Goal: Task Accomplishment & Management: Use online tool/utility

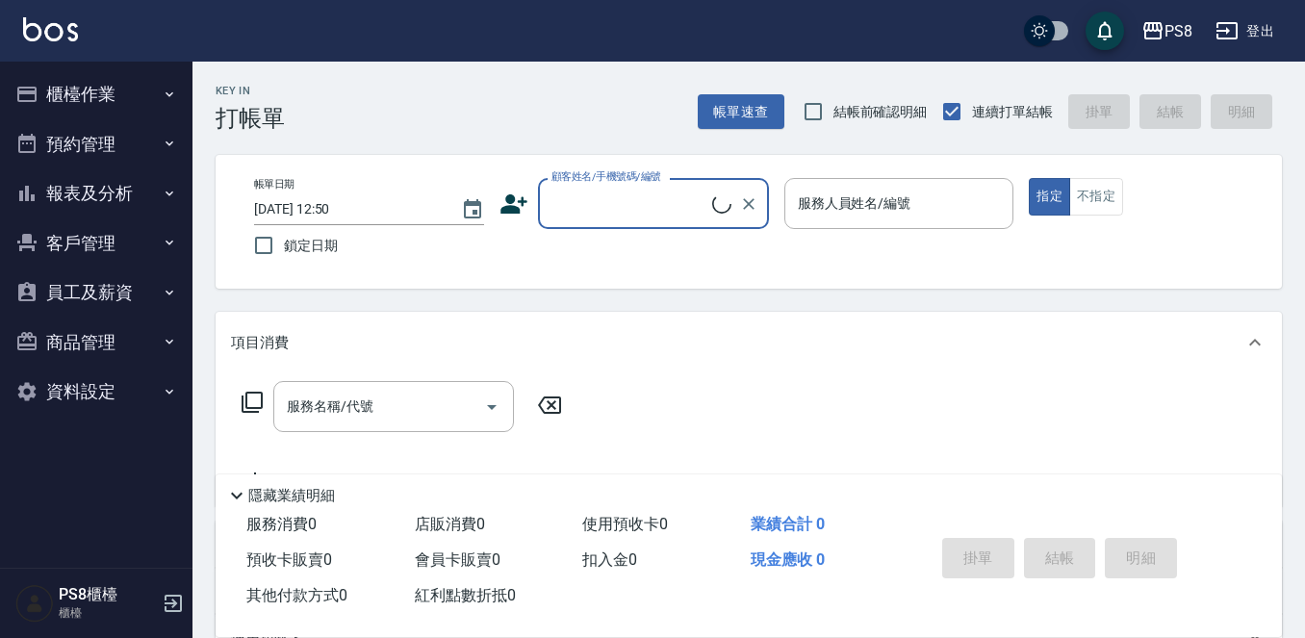
click at [104, 102] on button "櫃檯作業" at bounding box center [96, 94] width 177 height 50
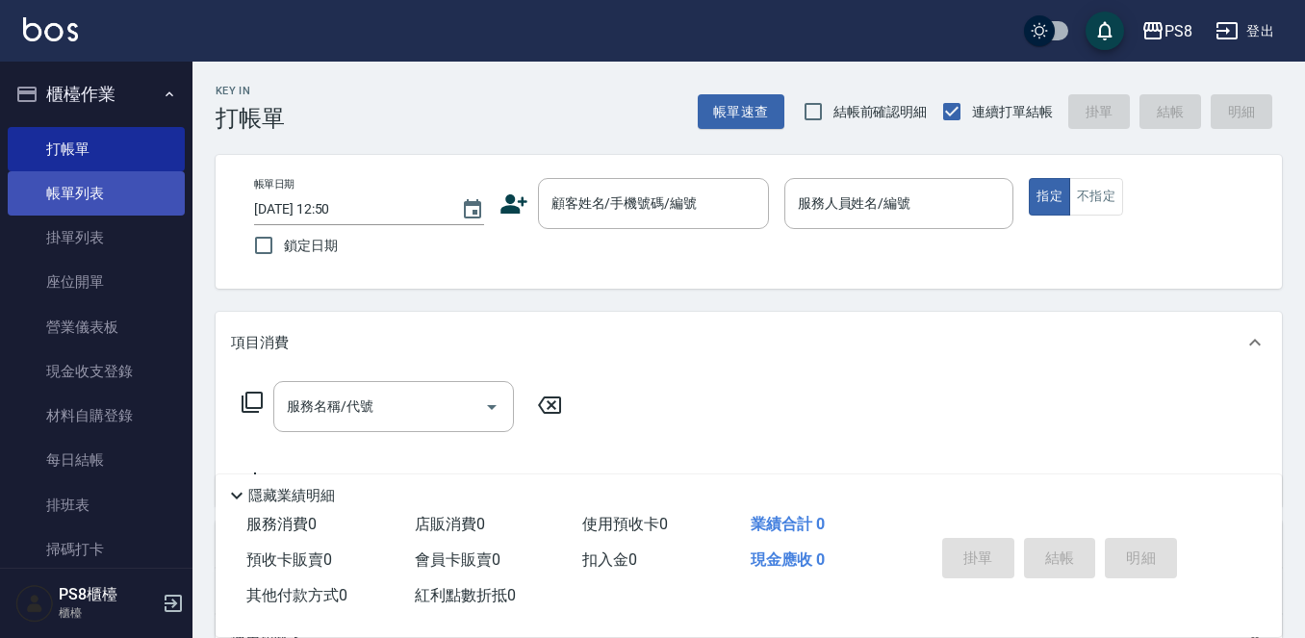
click at [104, 191] on link "帳單列表" at bounding box center [96, 193] width 177 height 44
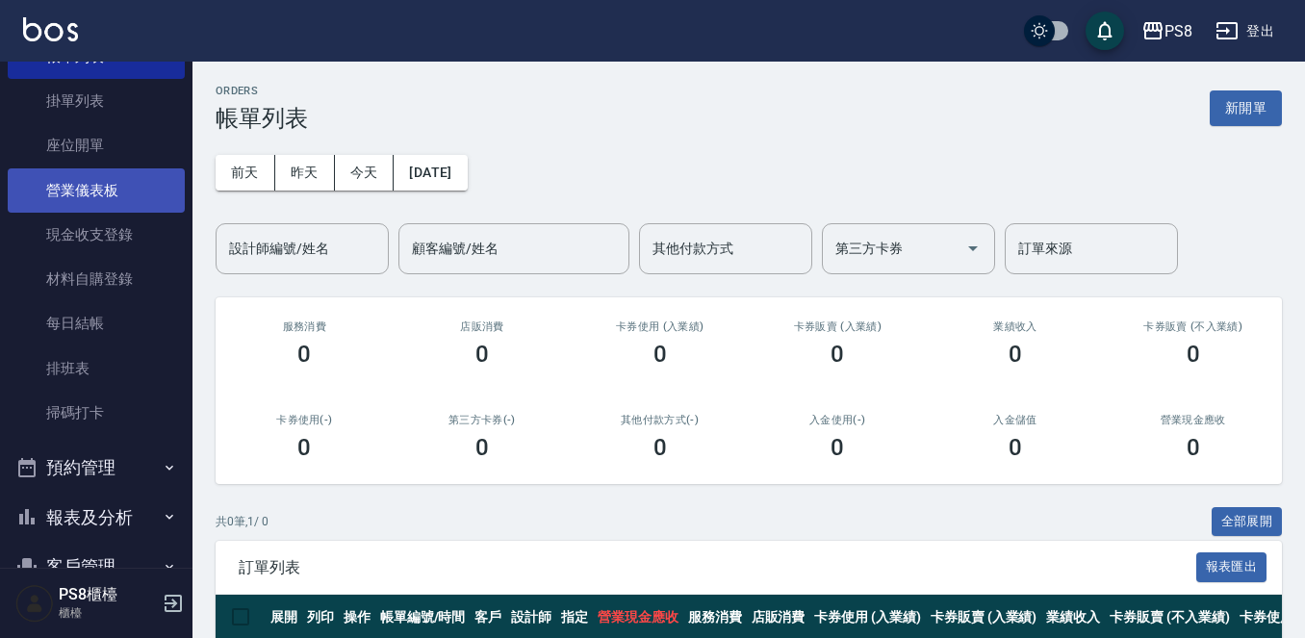
scroll to position [332, 0]
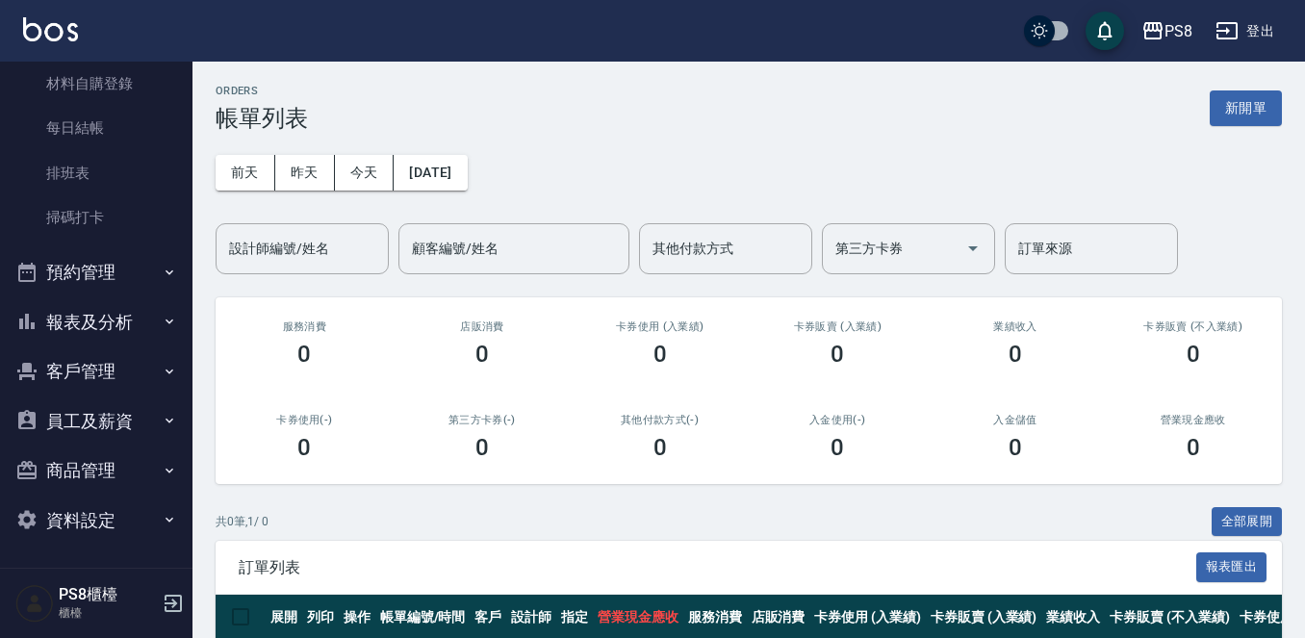
click at [105, 337] on button "報表及分析" at bounding box center [96, 322] width 177 height 50
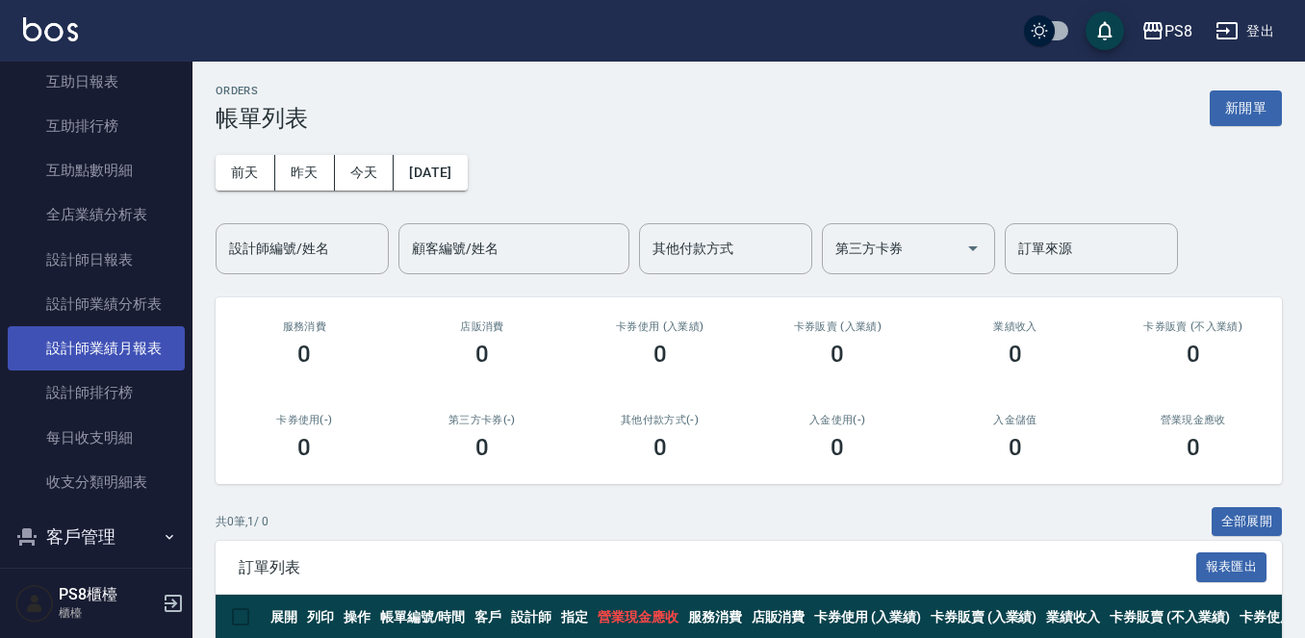
scroll to position [717, 0]
click at [121, 356] on link "設計師業績月報表" at bounding box center [96, 347] width 177 height 44
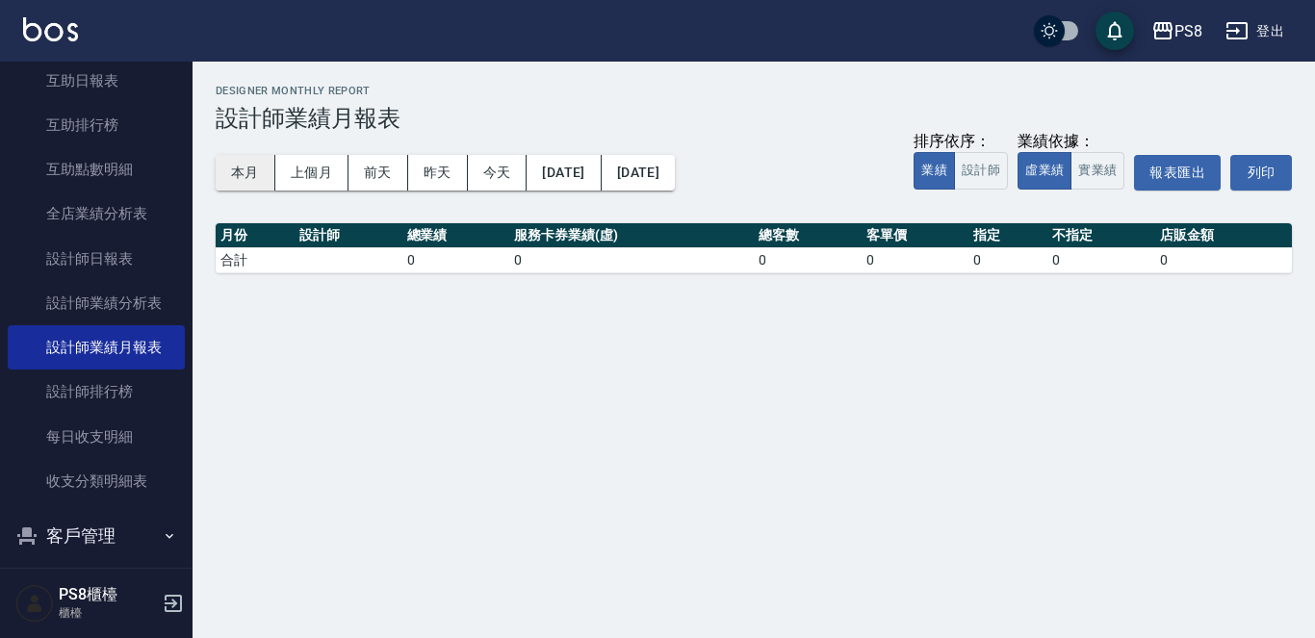
click at [259, 176] on button "本月" at bounding box center [246, 173] width 60 height 36
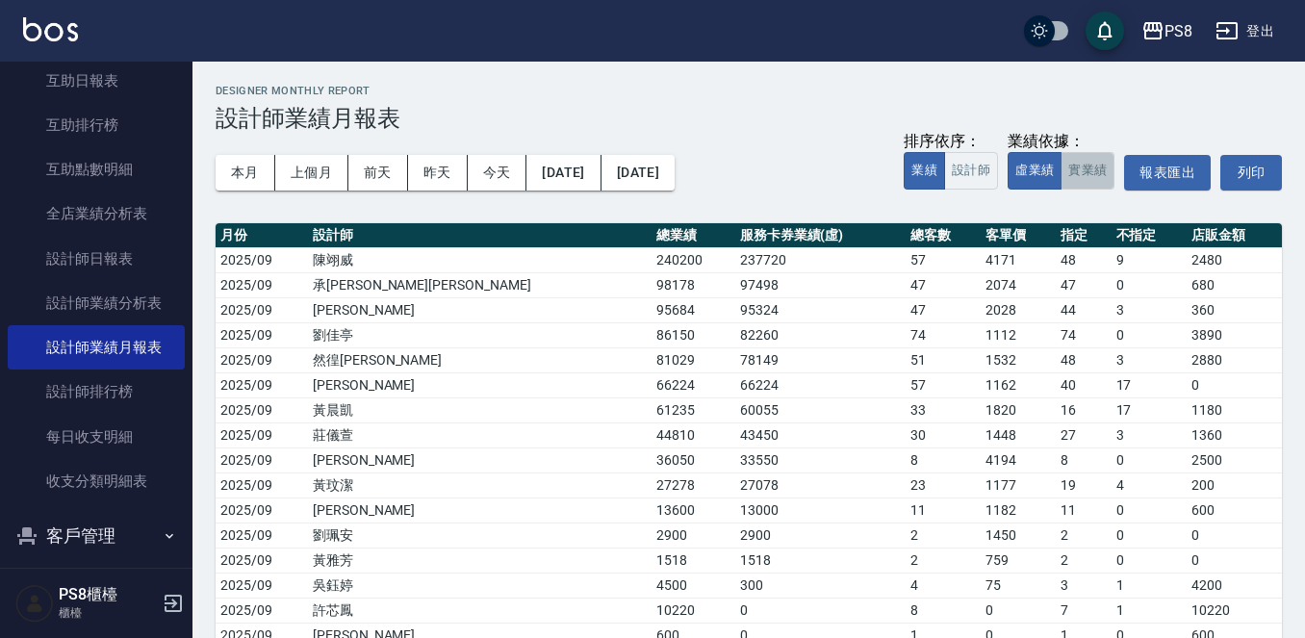
click at [1105, 178] on button "實業績" at bounding box center [1088, 171] width 54 height 38
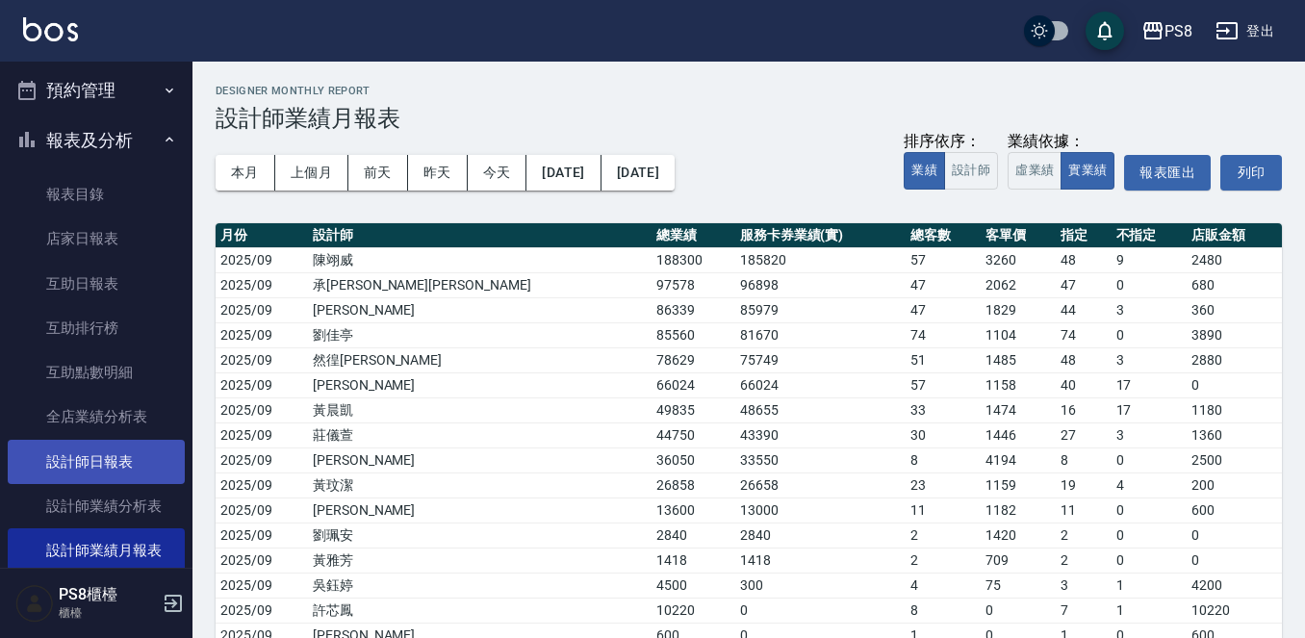
scroll to position [140, 0]
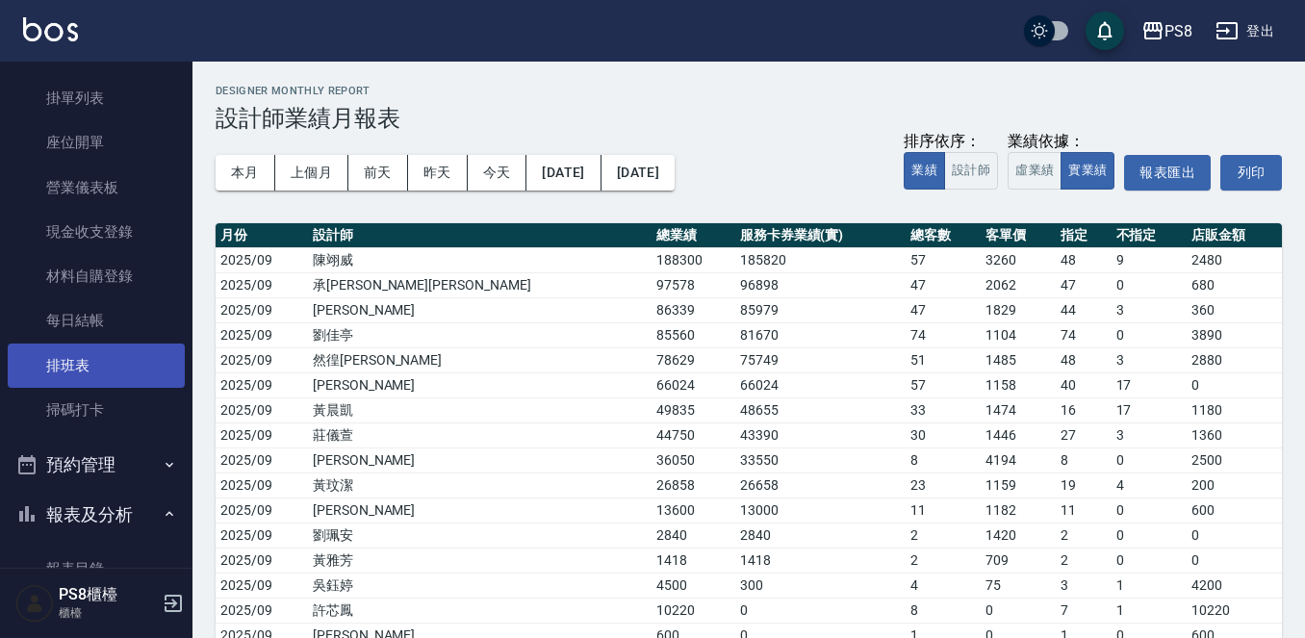
click at [111, 366] on link "排班表" at bounding box center [96, 366] width 177 height 44
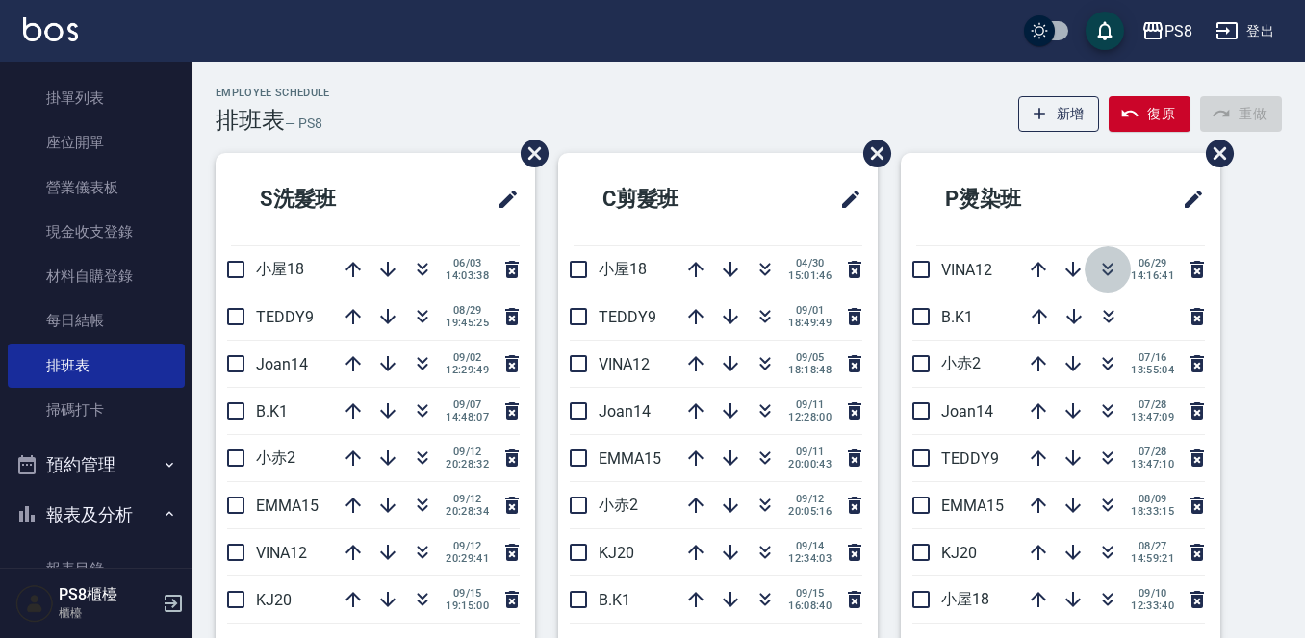
click at [1117, 263] on button "button" at bounding box center [1108, 269] width 46 height 46
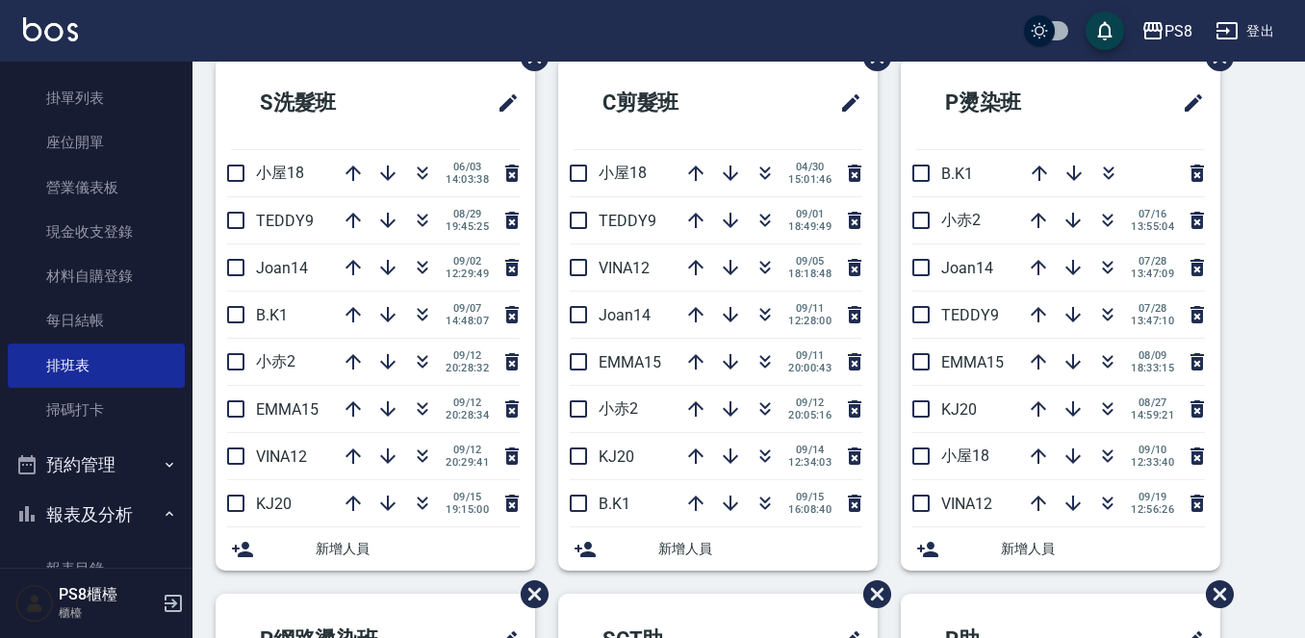
click at [432, 90] on div at bounding box center [472, 103] width 94 height 46
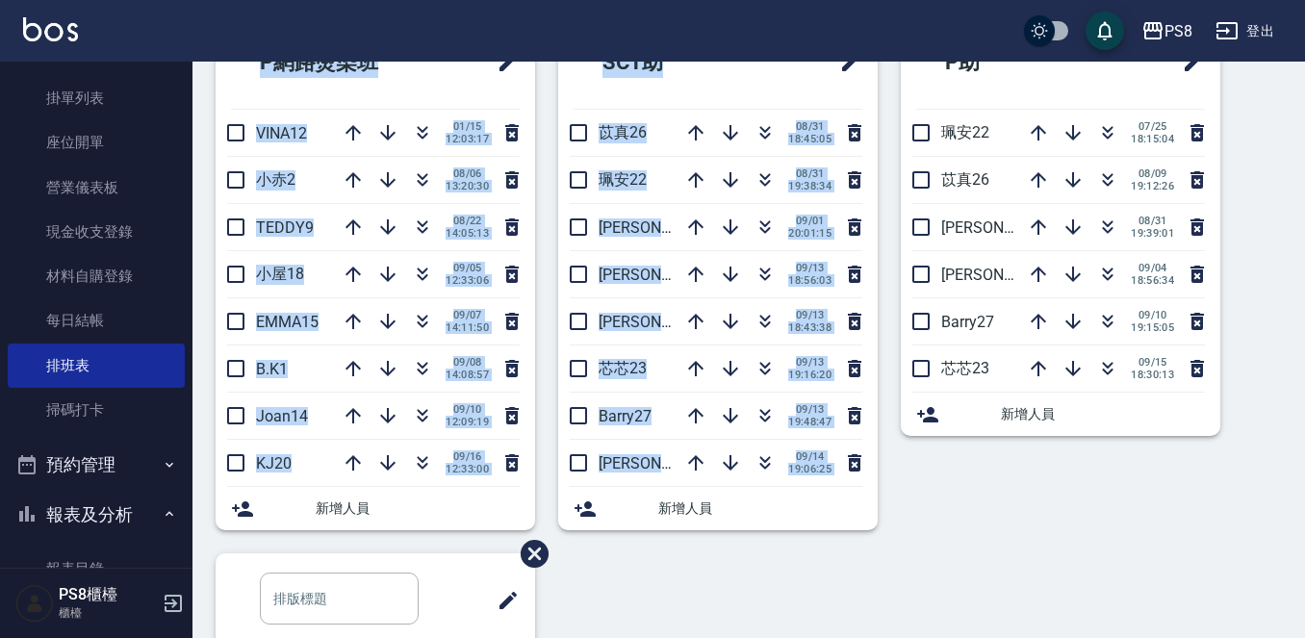
scroll to position [758, 0]
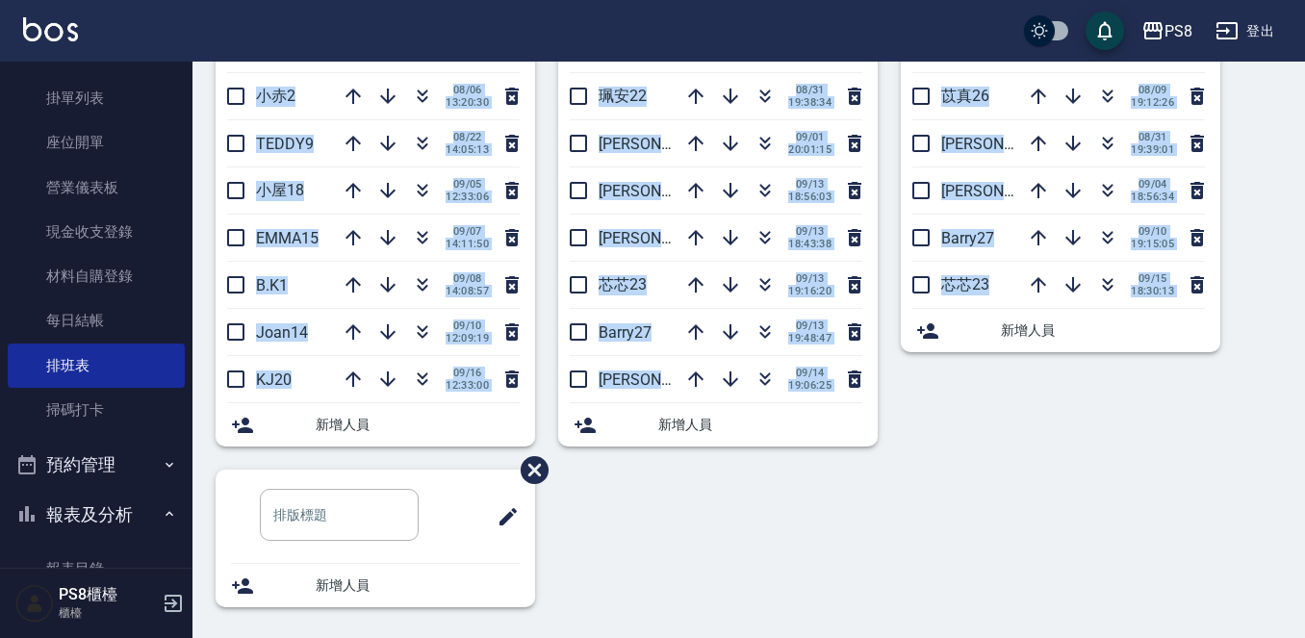
drag, startPoint x: 264, startPoint y: 93, endPoint x: 1208, endPoint y: 331, distance: 973.9
click at [1208, 331] on div "S洗髮班 小屋18 06/03 14:03:38 TEDDY9 08/29 19:45:25 Joan14 09/02 12:29:49 B.K1 09/07…" at bounding box center [738, 12] width 1090 height 1235
click at [1129, 460] on div "P助 珮安22 07/25 18:15:04 苡真26 08/09 19:12:26 姵蓁28 08/31 19:39:01 婷婷24 09/04 18:56…" at bounding box center [1049, 201] width 343 height 537
drag, startPoint x: 220, startPoint y: 120, endPoint x: 1143, endPoint y: 516, distance: 1003.5
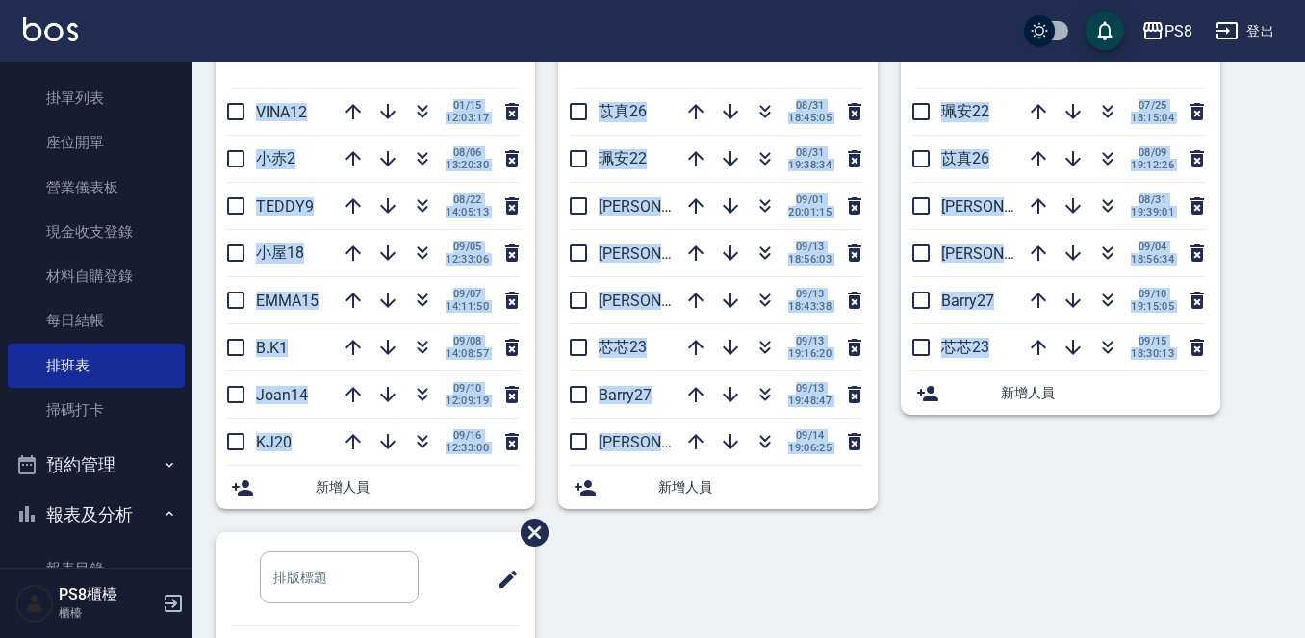
scroll to position [661, 0]
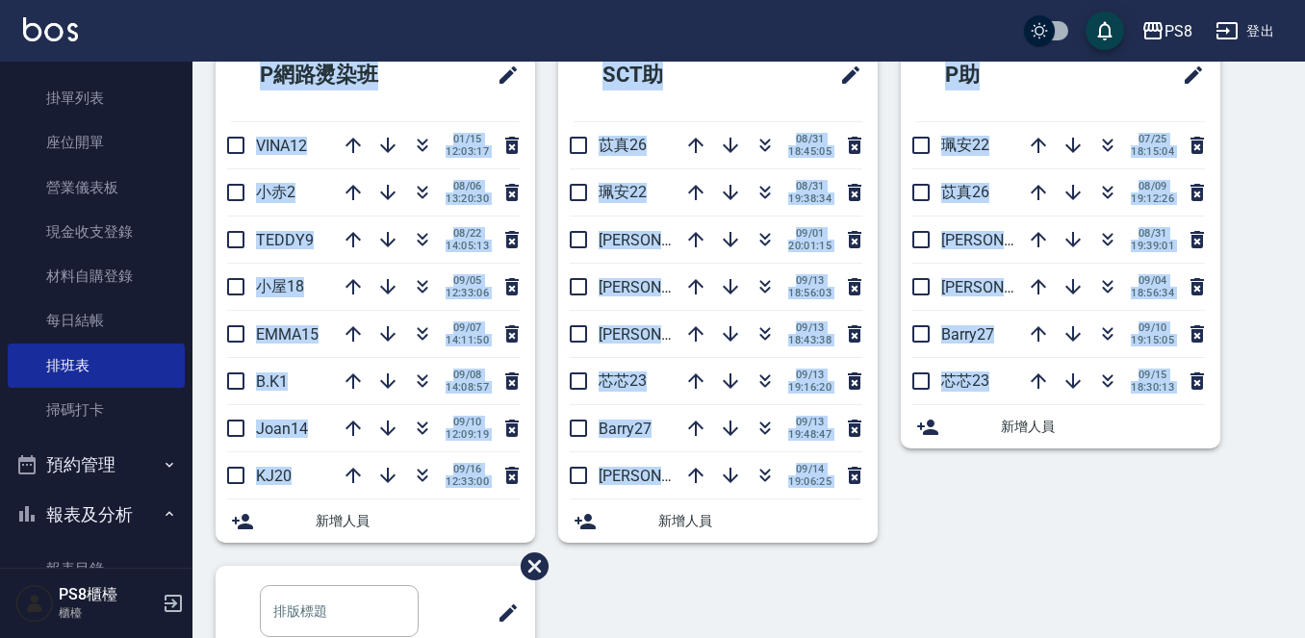
click at [993, 529] on div "P助 珮安22 07/25 18:15:04 苡真26 08/09 19:12:26 姵蓁28 08/31 19:39:01 婷婷24 09/04 18:56…" at bounding box center [1049, 297] width 343 height 537
click at [988, 524] on div "P助 珮安22 07/25 18:15:04 苡真26 08/09 19:12:26 姵蓁28 08/31 19:39:01 婷婷24 09/04 18:56…" at bounding box center [1049, 297] width 343 height 537
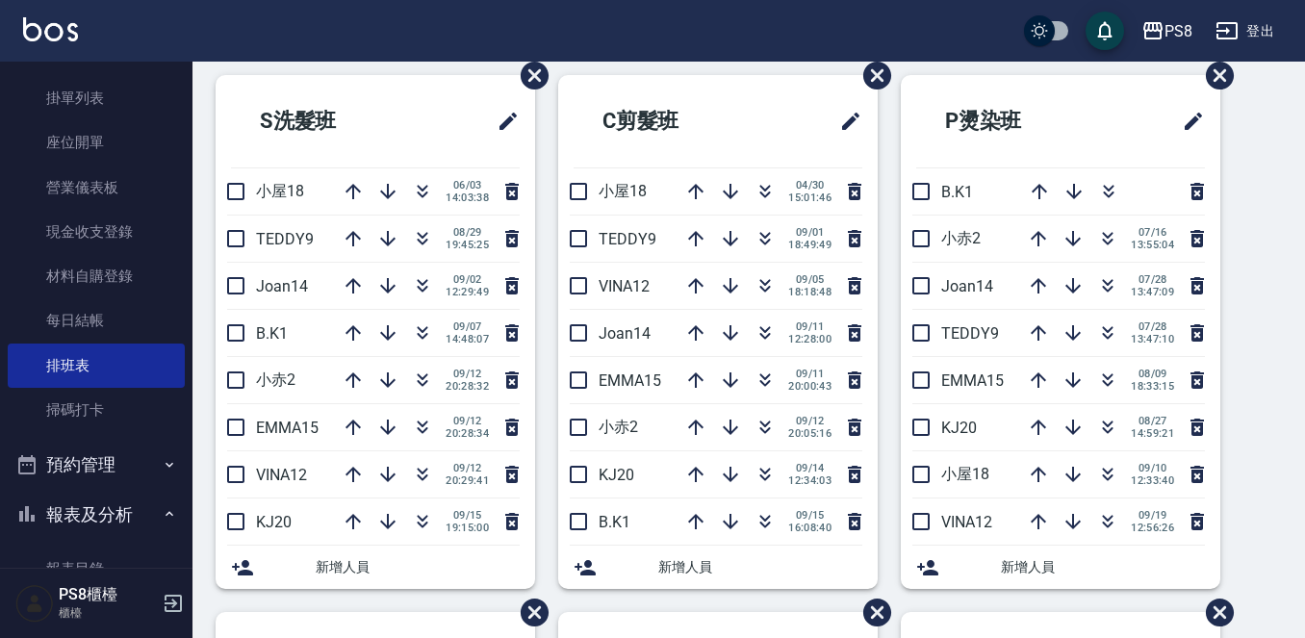
scroll to position [0, 0]
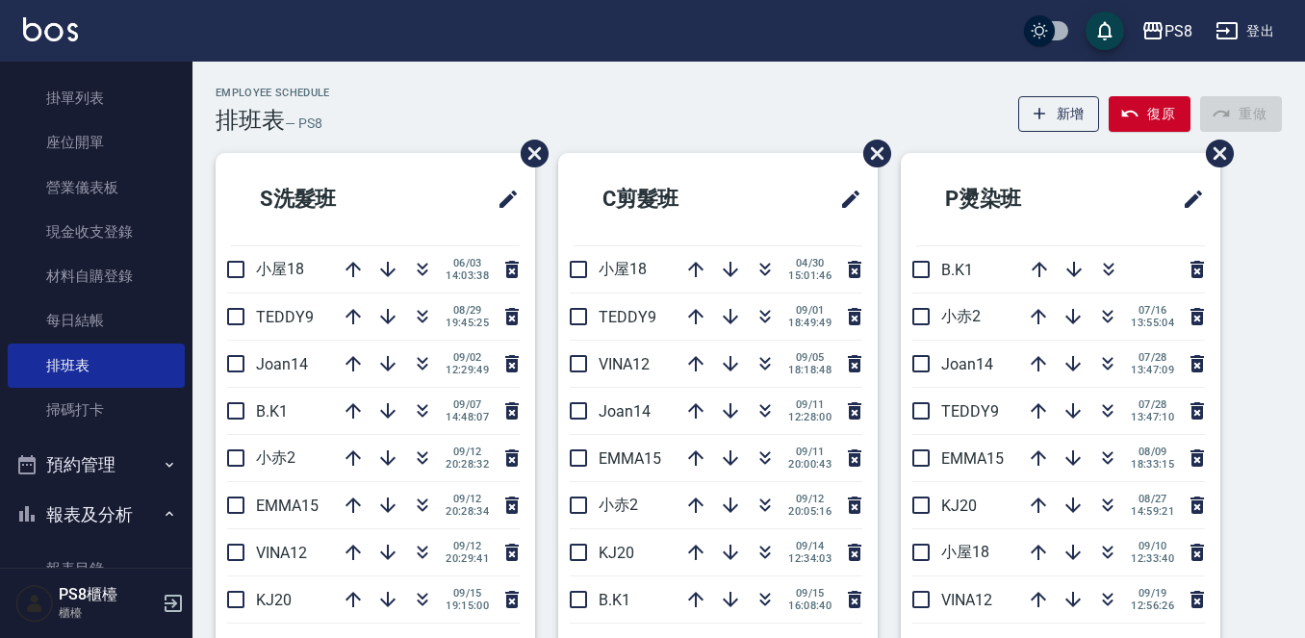
drag, startPoint x: 454, startPoint y: 120, endPoint x: 453, endPoint y: 105, distance: 15.4
click at [454, 119] on div "Employee Schedule 排班表 — PS8 新增 復原 重做" at bounding box center [749, 110] width 1067 height 47
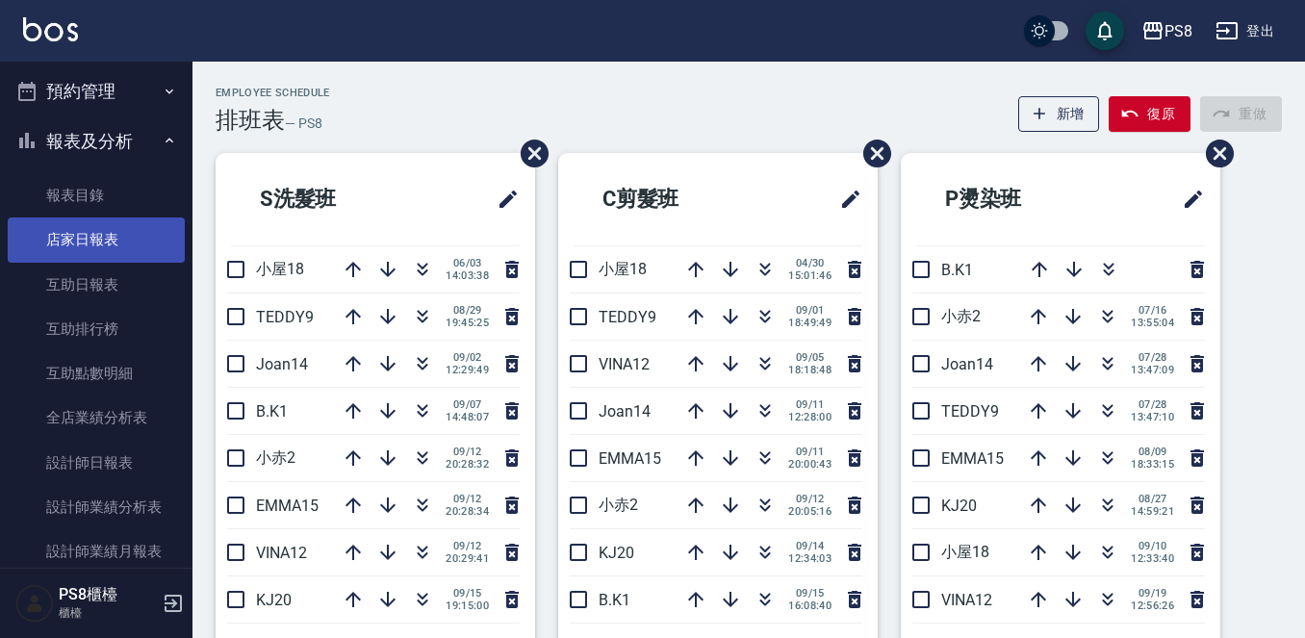
scroll to position [621, 0]
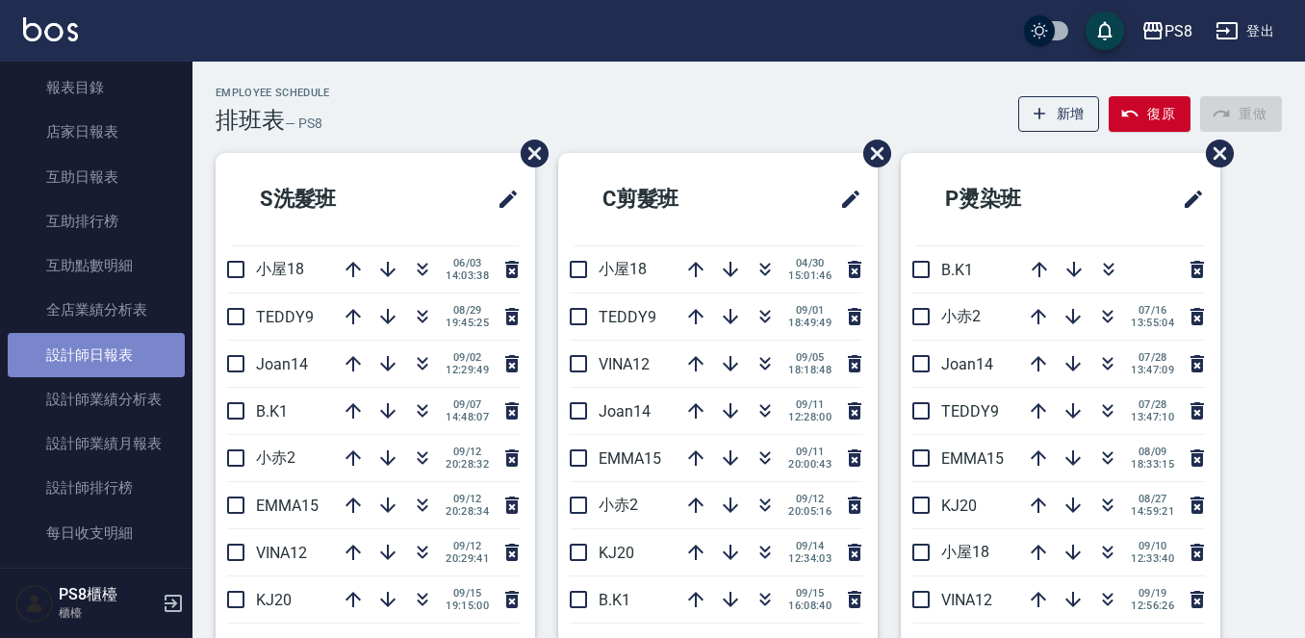
click at [130, 352] on link "設計師日報表" at bounding box center [96, 355] width 177 height 44
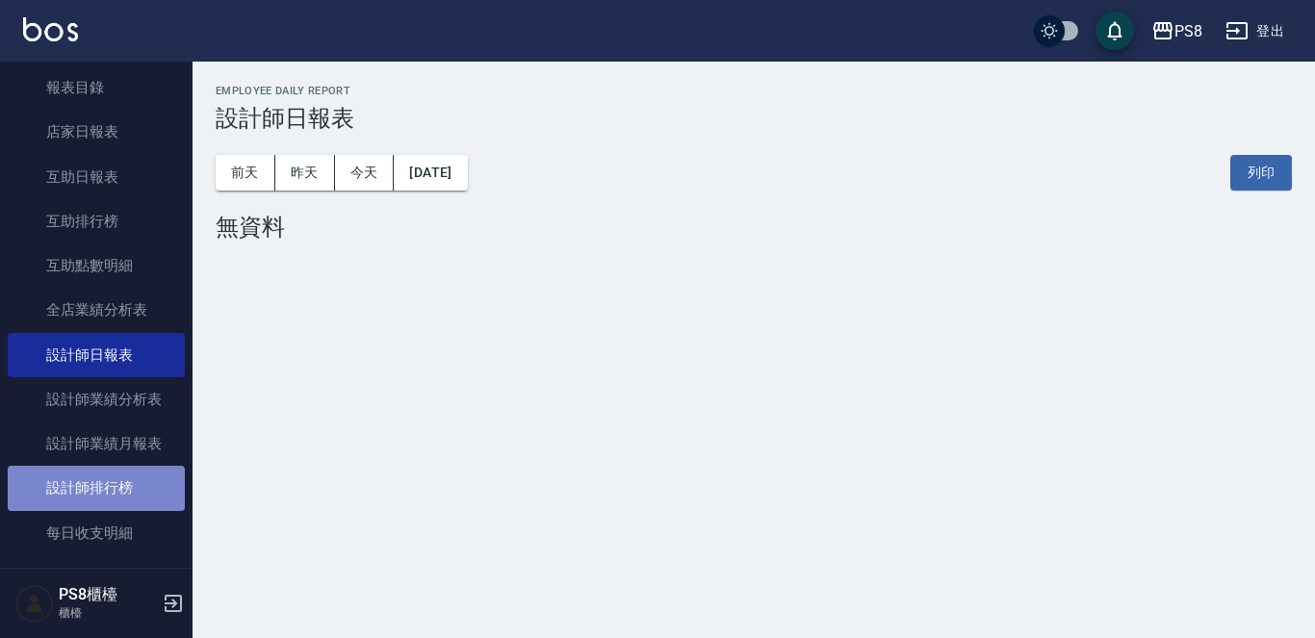
click at [128, 483] on link "設計師排行榜" at bounding box center [96, 488] width 177 height 44
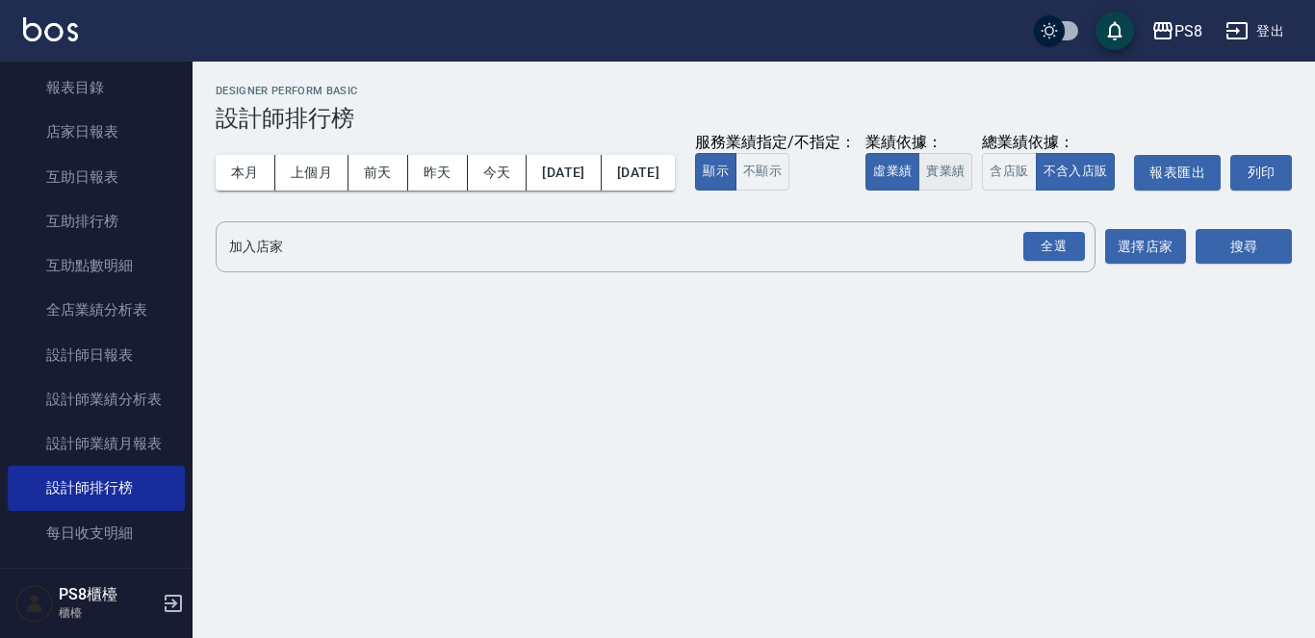
click at [918, 191] on button "實業績" at bounding box center [945, 172] width 54 height 38
click at [287, 264] on input "加入店家" at bounding box center [641, 247] width 834 height 34
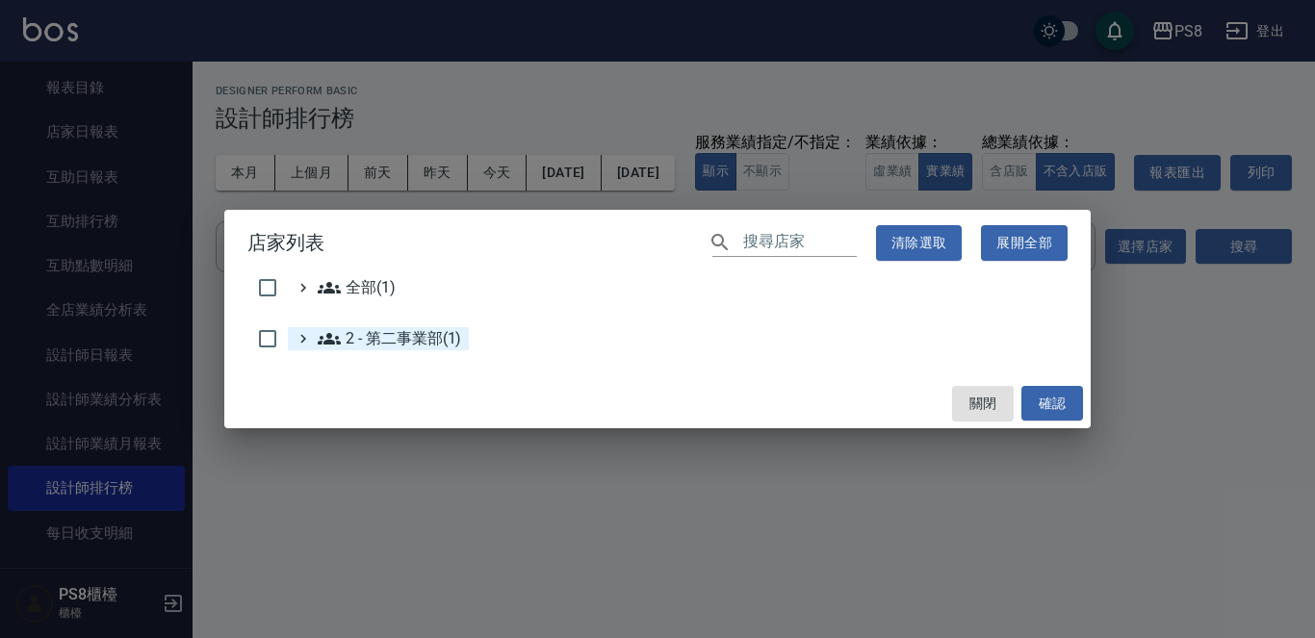
click at [339, 336] on icon at bounding box center [329, 338] width 23 height 23
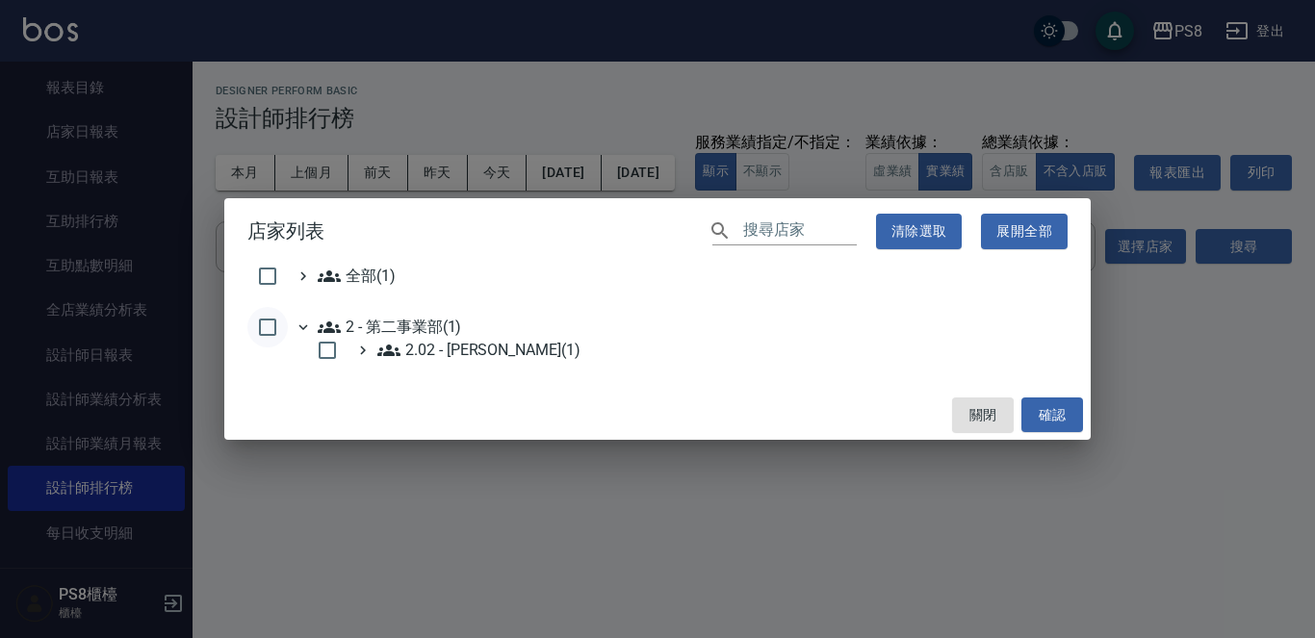
click at [270, 328] on input "checkbox" at bounding box center [267, 327] width 40 height 40
checkbox input "true"
click at [1044, 431] on button "確認" at bounding box center [1052, 416] width 62 height 36
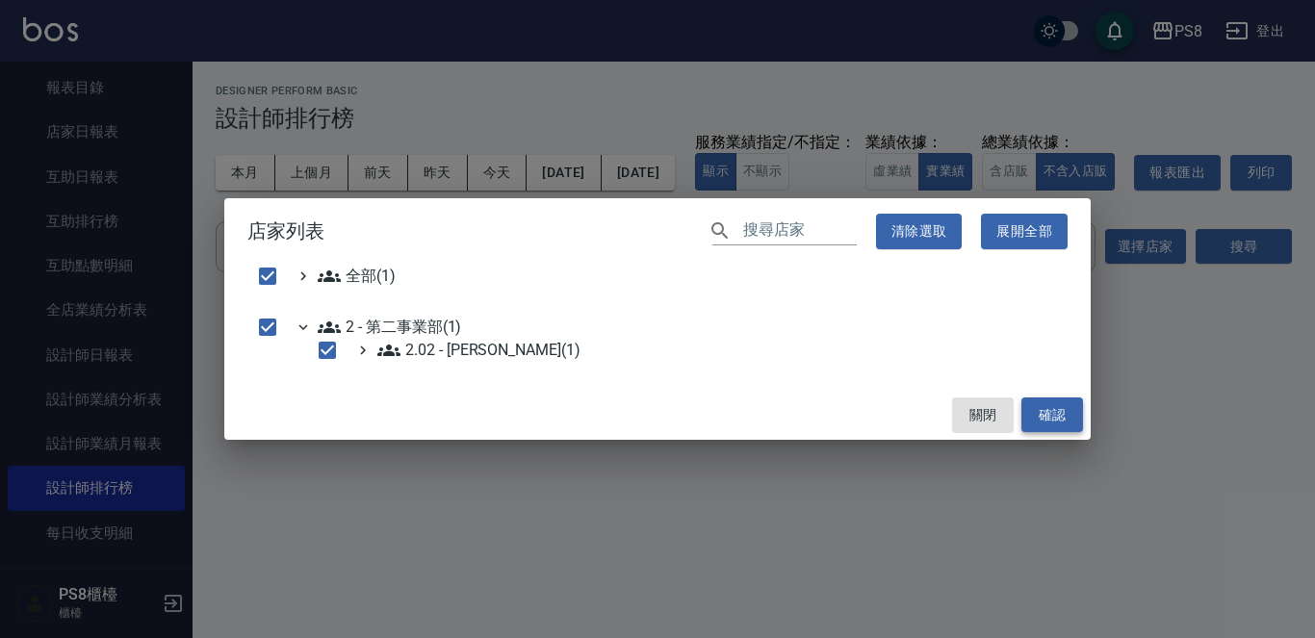
checkbox input "false"
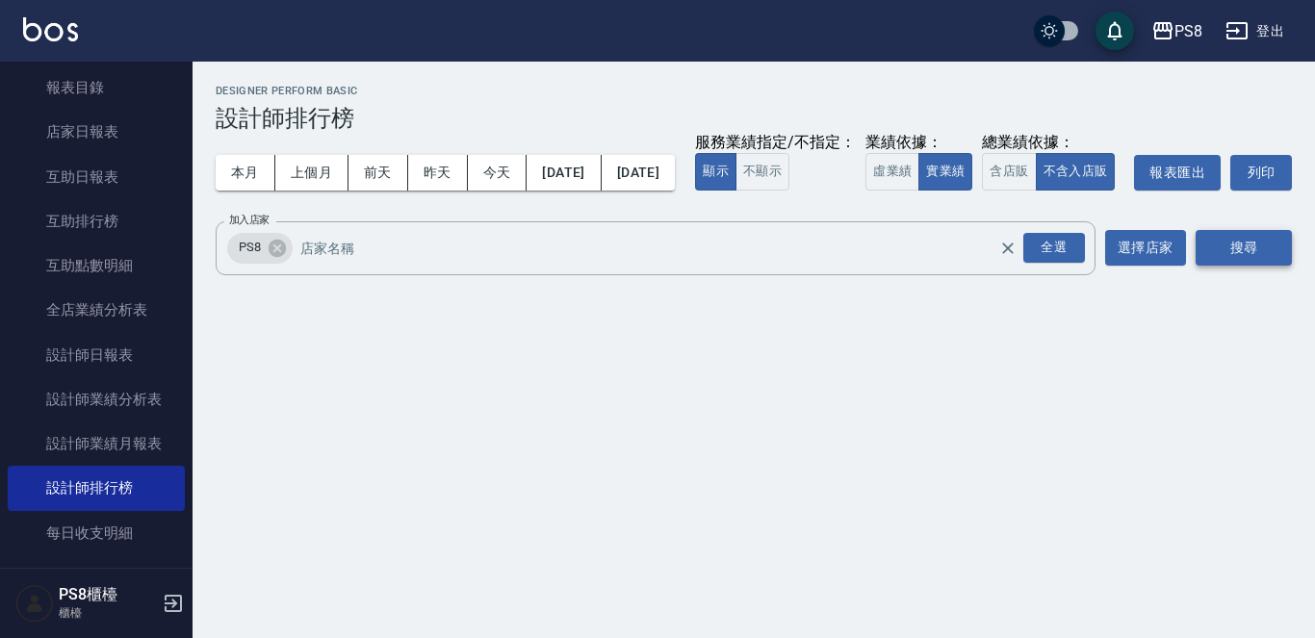
click at [1217, 266] on button "搜尋" at bounding box center [1244, 248] width 96 height 36
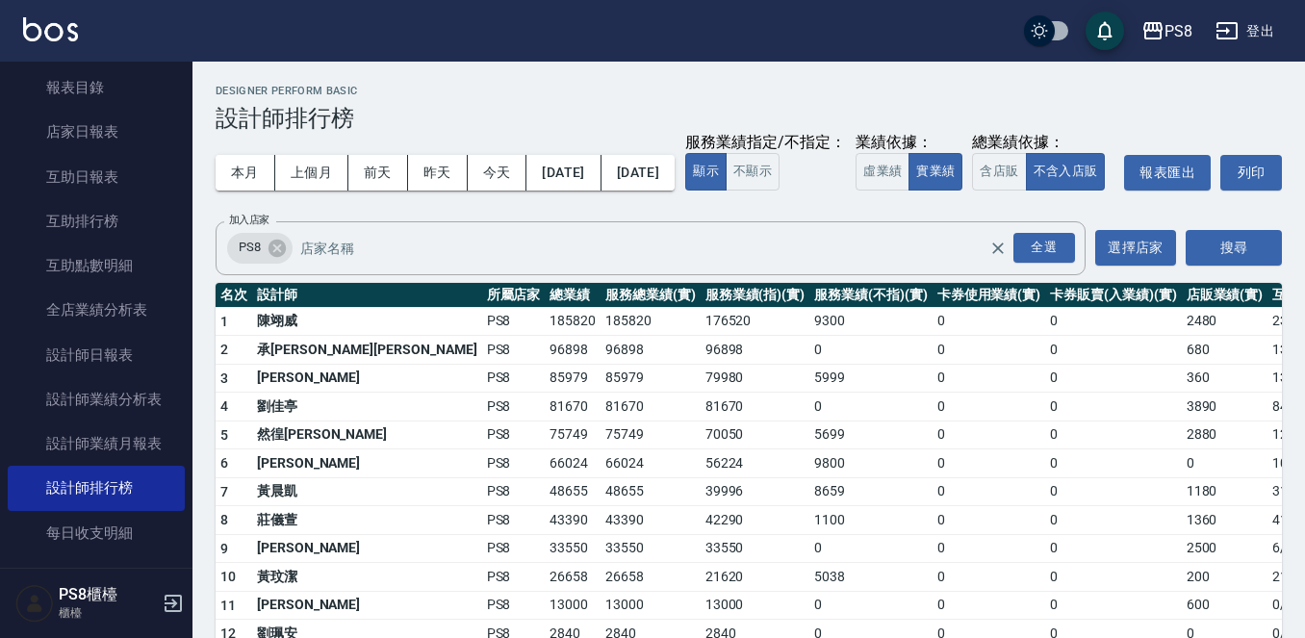
scroll to position [96, 0]
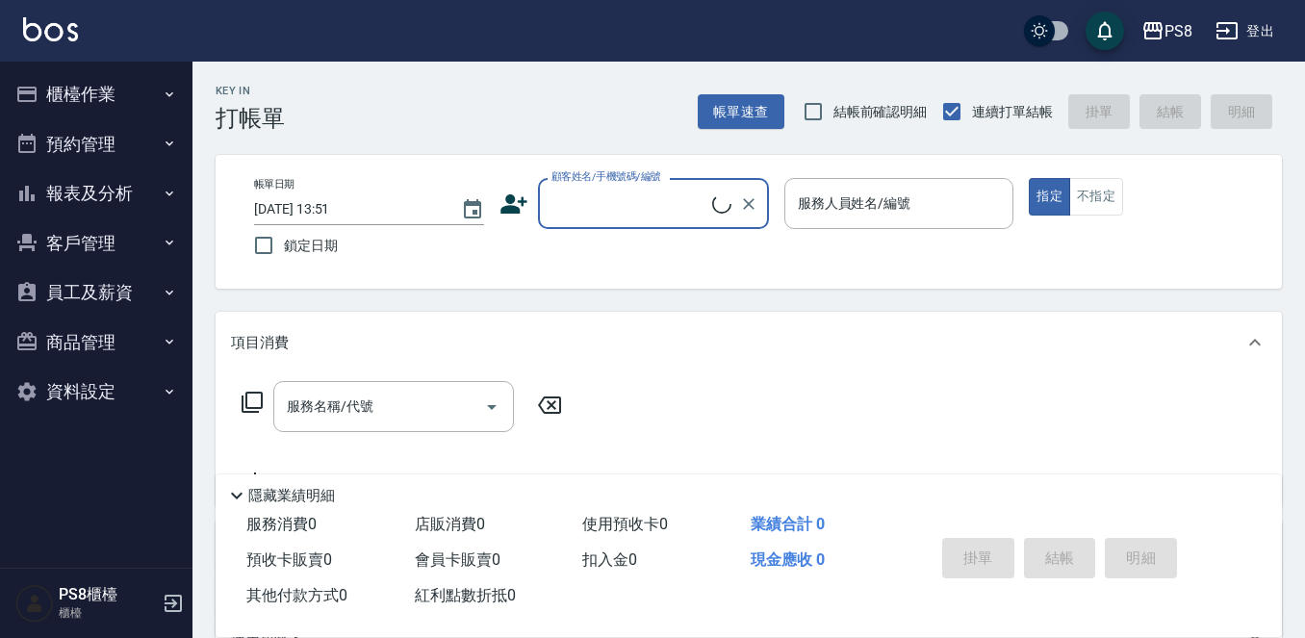
click at [118, 93] on button "櫃檯作業" at bounding box center [96, 94] width 177 height 50
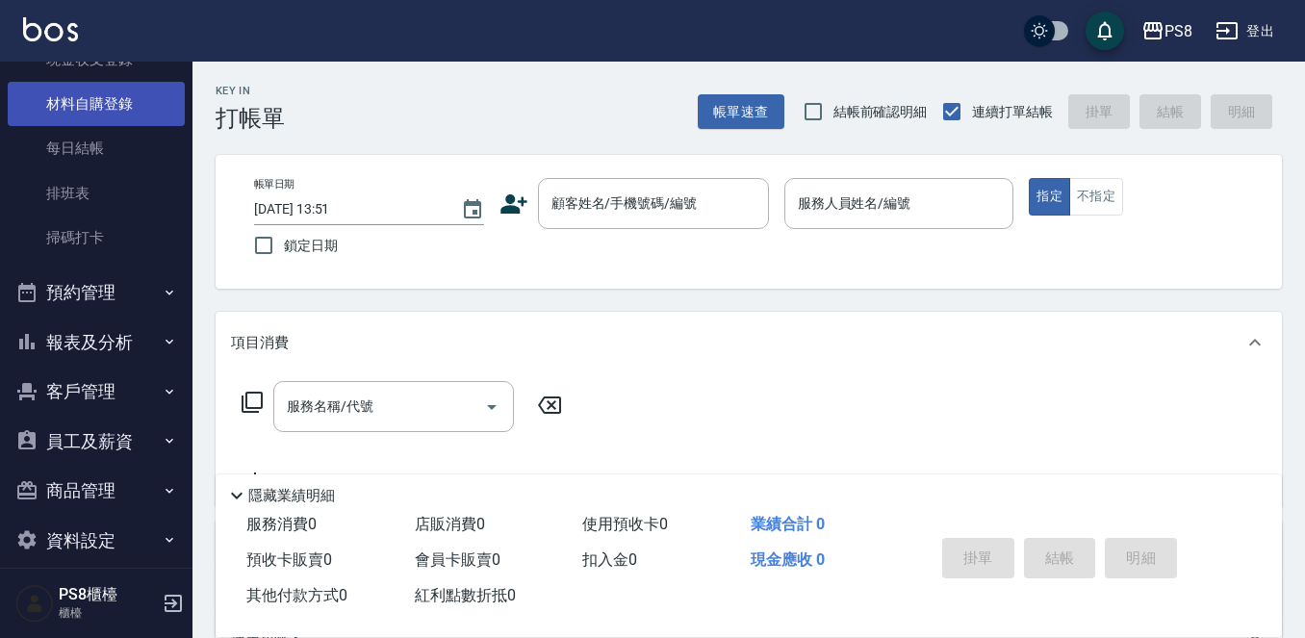
scroll to position [332, 0]
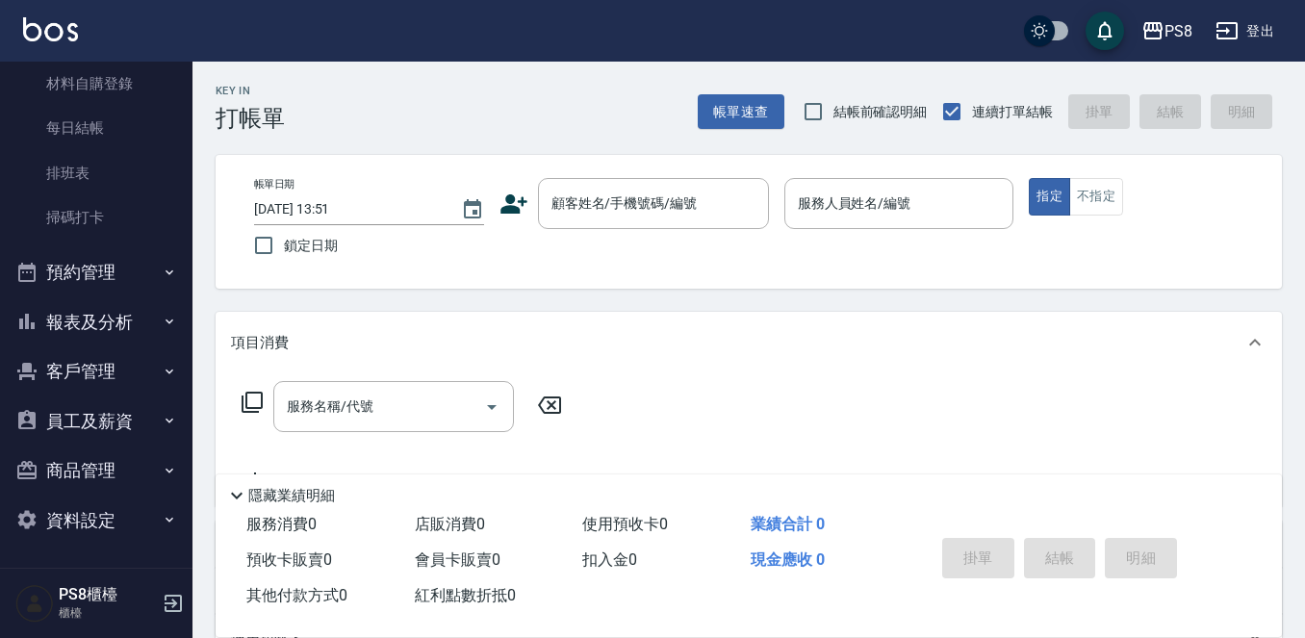
click at [110, 473] on button "商品管理" at bounding box center [96, 471] width 177 height 50
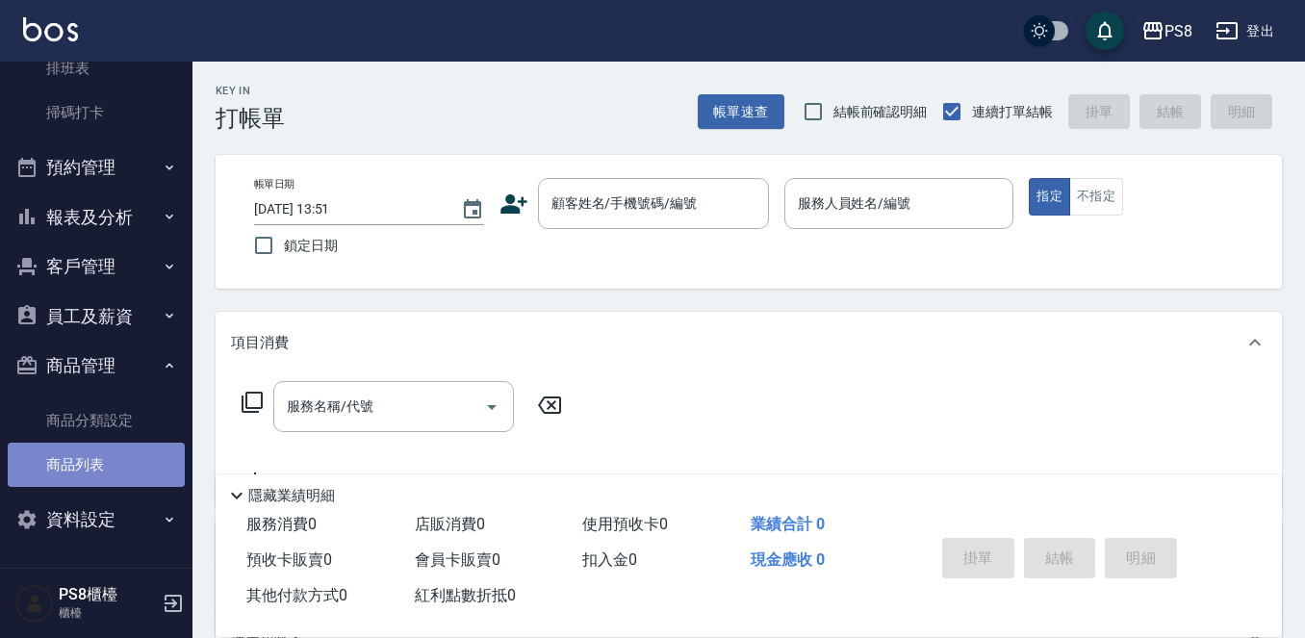
click at [99, 465] on link "商品列表" at bounding box center [96, 465] width 177 height 44
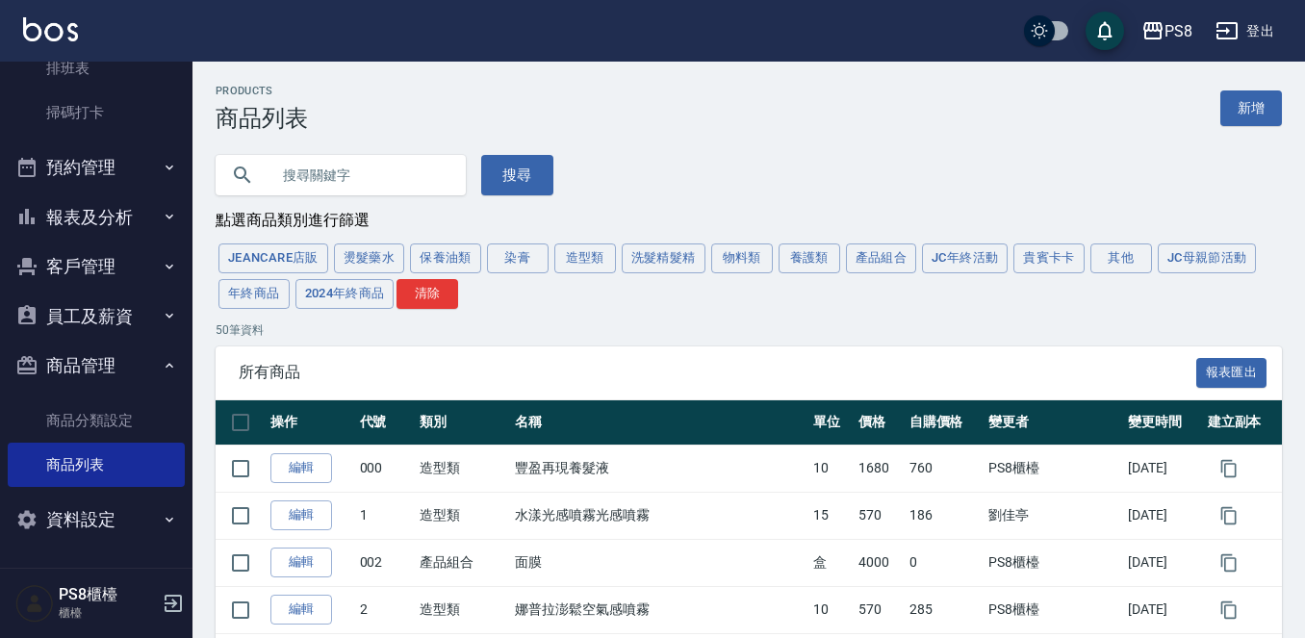
click at [273, 184] on input "text" at bounding box center [360, 175] width 181 height 52
type input "t"
type input "TKO"
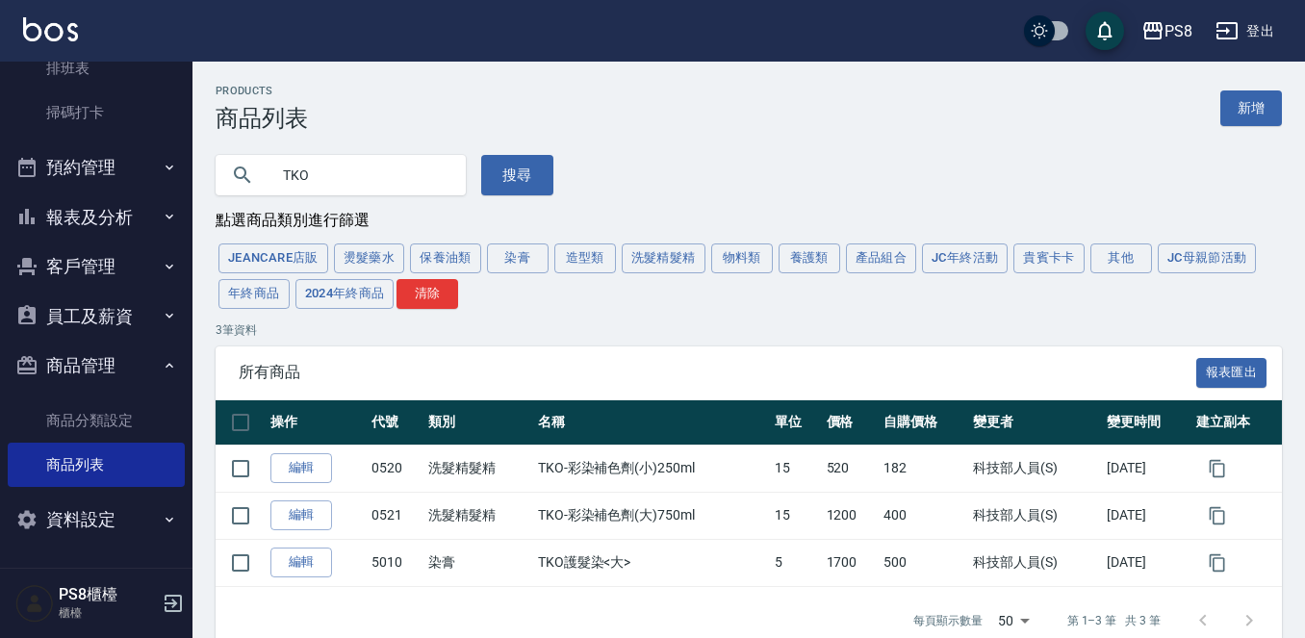
drag, startPoint x: 333, startPoint y: 171, endPoint x: 226, endPoint y: 170, distance: 106.9
click at [226, 170] on div "TKO" at bounding box center [341, 175] width 250 height 40
type input "MOYO"
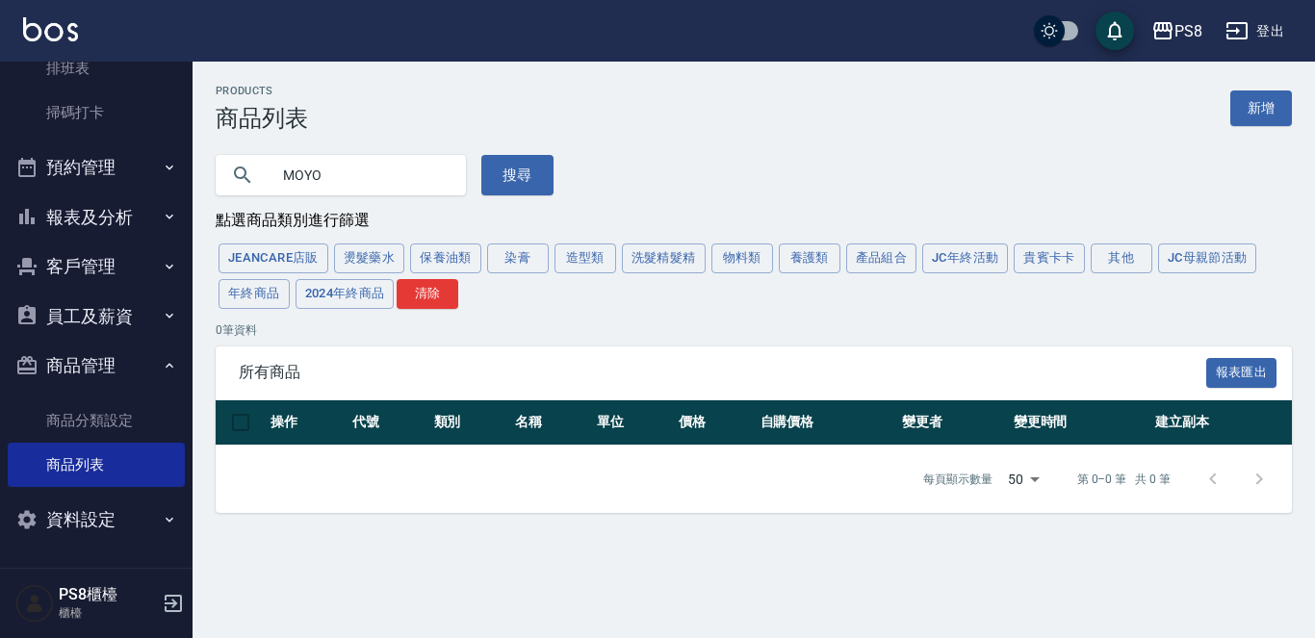
drag, startPoint x: 320, startPoint y: 174, endPoint x: 252, endPoint y: 174, distance: 67.4
click at [252, 174] on div "MOYO" at bounding box center [341, 175] width 250 height 40
type input "MUYO"
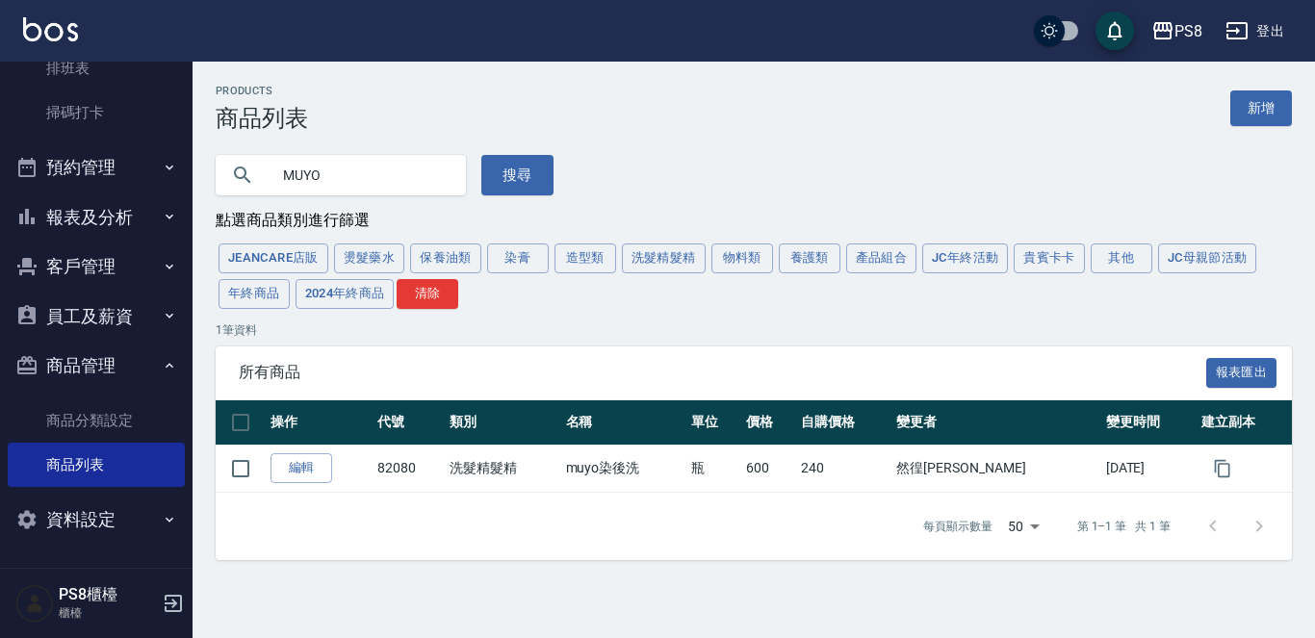
drag, startPoint x: 349, startPoint y: 183, endPoint x: 222, endPoint y: 182, distance: 127.1
click at [223, 183] on div "MUYO" at bounding box center [341, 175] width 250 height 40
type input "補色"
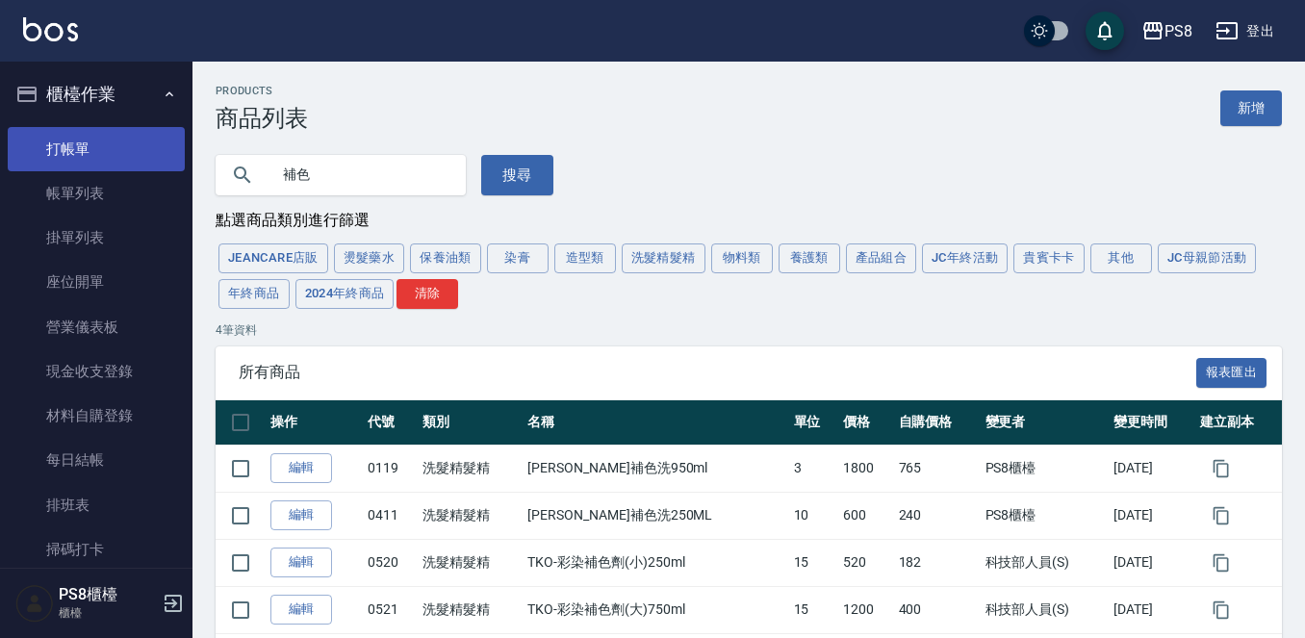
click at [69, 149] on link "打帳單" at bounding box center [96, 149] width 177 height 44
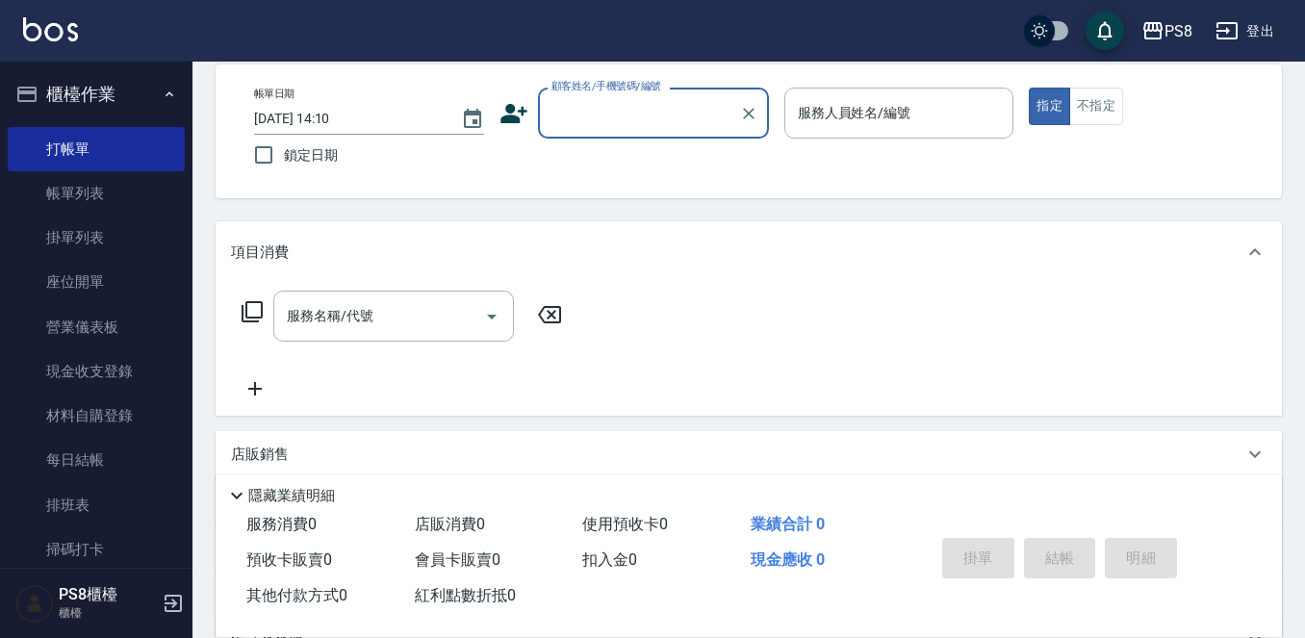
scroll to position [299, 0]
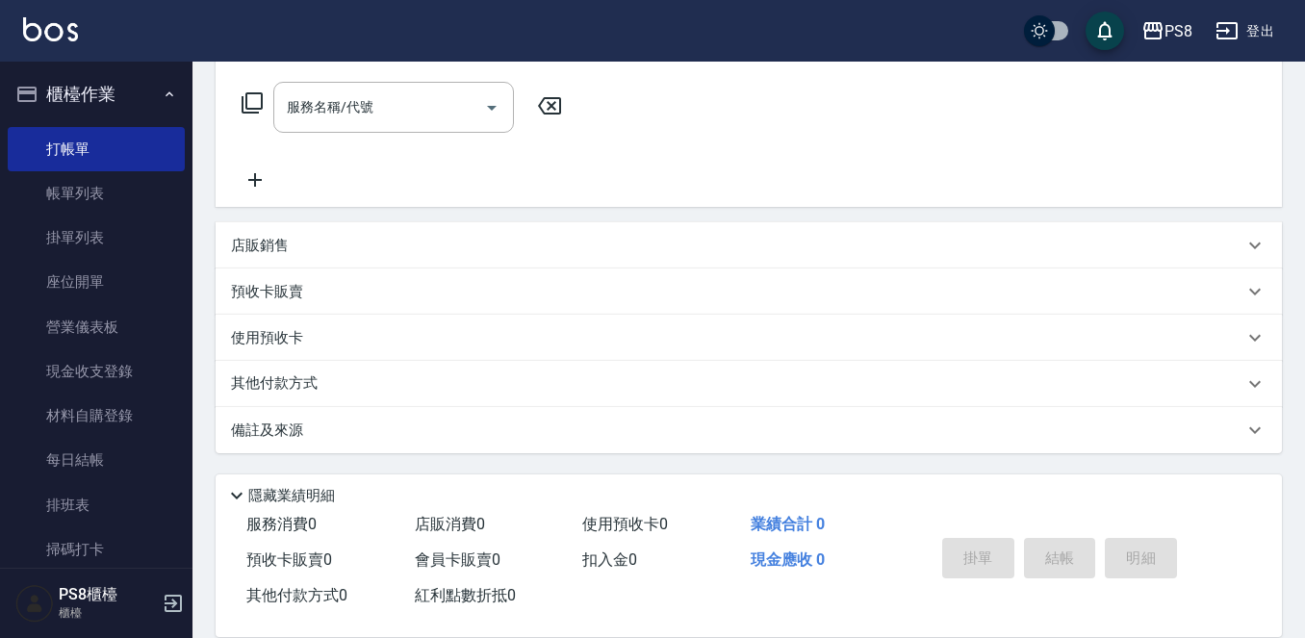
click at [301, 252] on div "店販銷售" at bounding box center [737, 246] width 1013 height 20
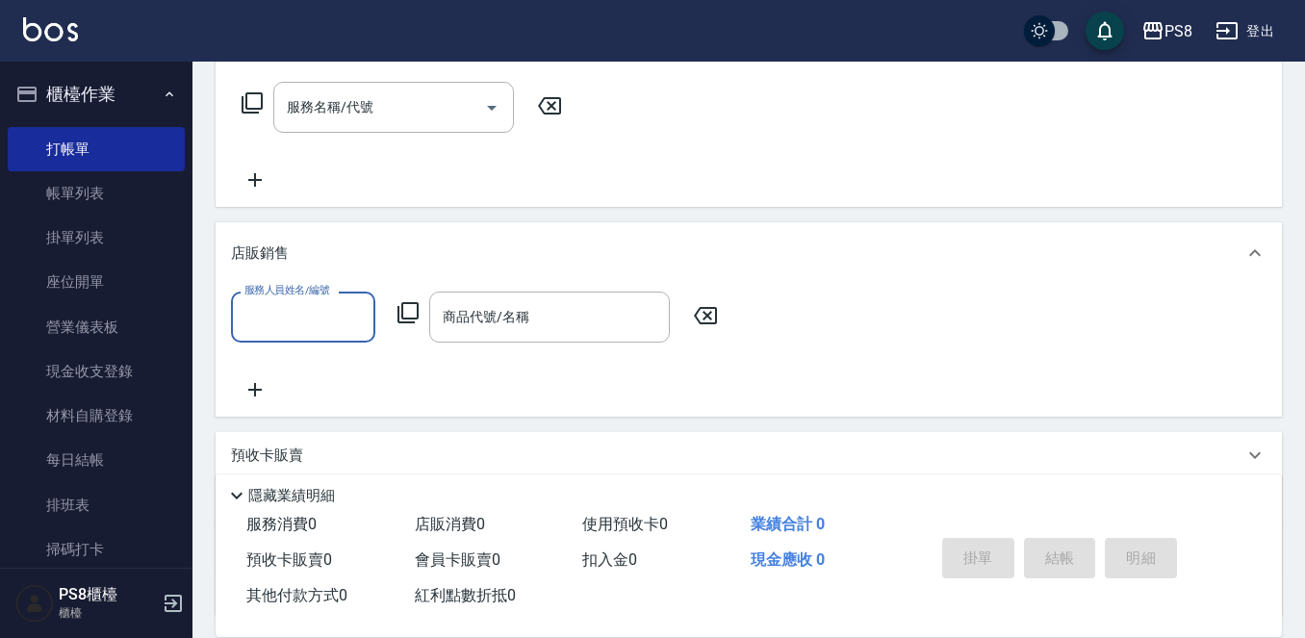
scroll to position [0, 0]
click at [514, 328] on input "商品代號/名稱" at bounding box center [549, 317] width 223 height 34
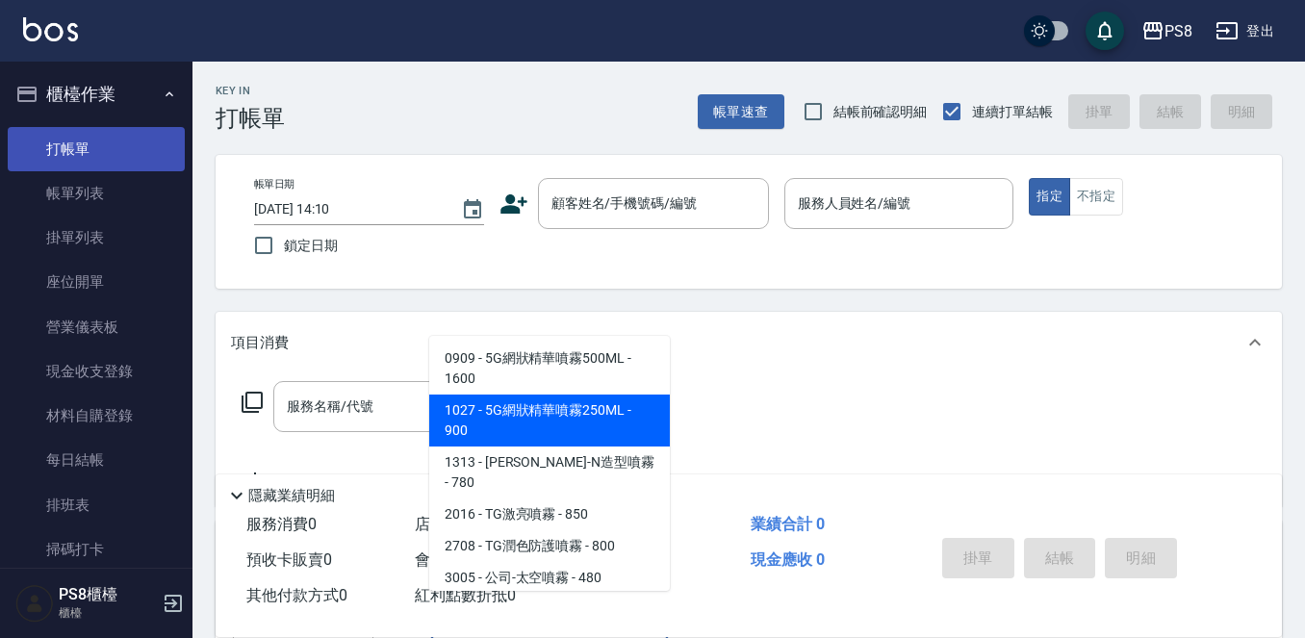
type input "噴霧"
click at [41, 146] on link "打帳單" at bounding box center [96, 149] width 177 height 44
